Goal: Task Accomplishment & Management: Use online tool/utility

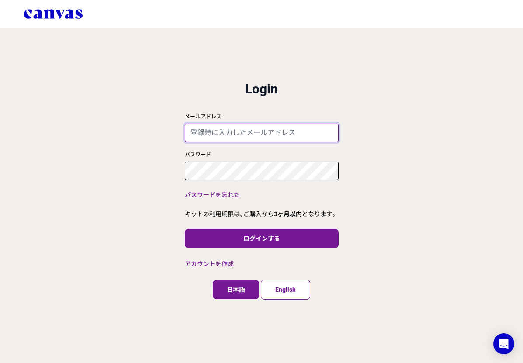
type input "[EMAIL_ADDRESS][DOMAIN_NAME]"
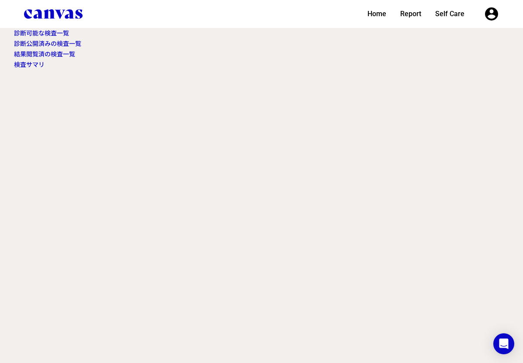
click at [57, 32] on link "診断可能な検査一覧" at bounding box center [41, 33] width 55 height 7
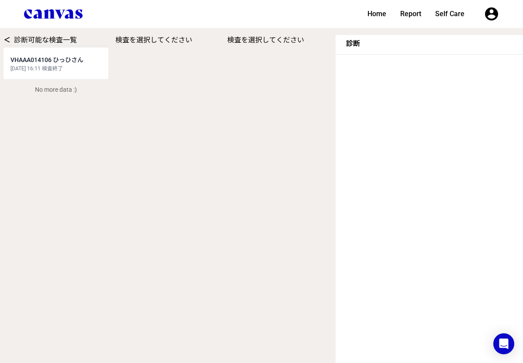
click at [90, 66] on div "[DATE] 16:11 検査終了" at bounding box center [55, 68] width 91 height 7
select select "2"
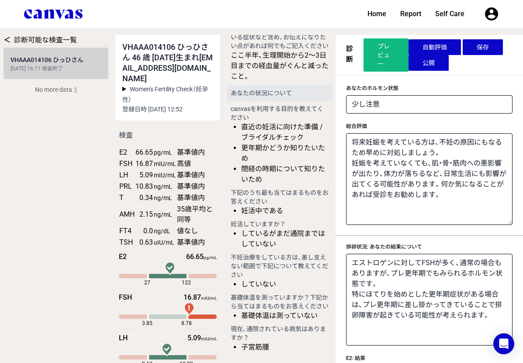
scroll to position [1087, 0]
click at [434, 206] on textarea "将来妊娠を考えている方は、不妊の原因にもなるため早めに対処しましょう。 妊娠を考えていなくても、肌・骨・筋肉への悪影響が出たり、体力が落ちるなど、日常生活にも…" at bounding box center [429, 179] width 167 height 92
paste textarea "ここ半年で２−３日目の経血量が減少し、ご心配とのことですね。 結果からはプレ更年期の状態と考えられます。女性ホルモンが本格的には低下していないが、揺らぎが大き…"
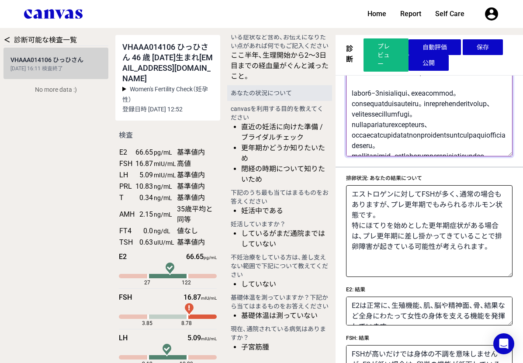
scroll to position [20, 0]
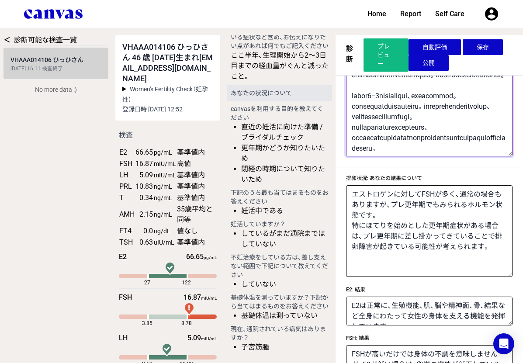
type textarea "loremipsumdo、sitametconsecteturadi。 elitseddoei、t・i・utlaboreetd、magnaali、enimad…"
click at [482, 47] on button "保存" at bounding box center [483, 47] width 40 height 16
click at [438, 62] on button "公開" at bounding box center [429, 63] width 40 height 16
